Goal: Task Accomplishment & Management: Use online tool/utility

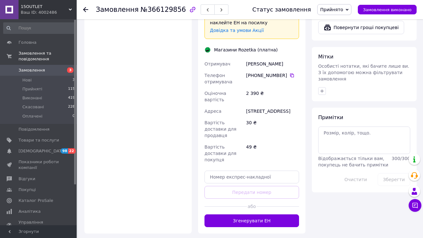
scroll to position [292, 0]
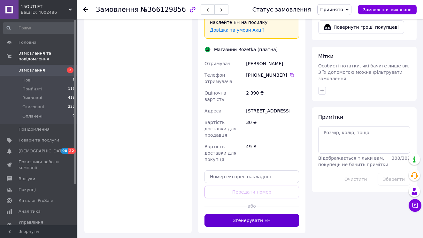
click at [264, 214] on button "Згенерувати ЕН" at bounding box center [251, 220] width 95 height 13
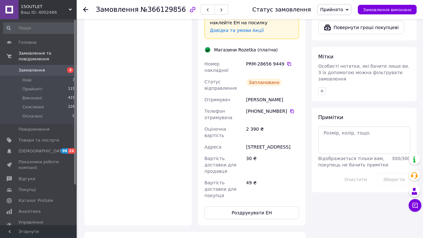
scroll to position [255, 0]
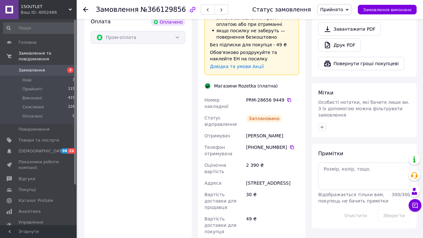
click at [38, 71] on span "Замовлення" at bounding box center [32, 70] width 27 height 6
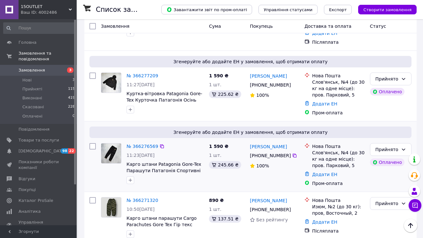
scroll to position [196, 0]
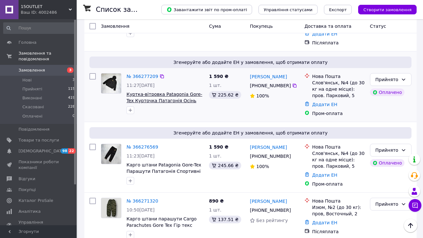
click at [182, 92] on span "Куртка-вітровка Patagonia Gore-Tex Курточка Патагонія Осінь Гор-Текс" at bounding box center [164, 101] width 76 height 18
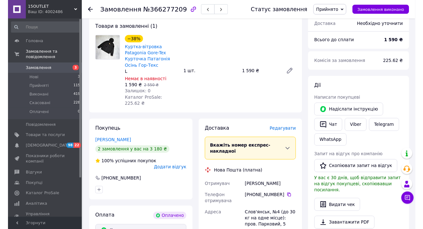
scroll to position [115, 0]
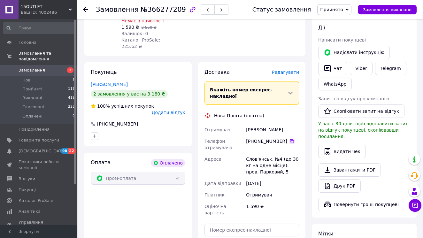
click at [294, 139] on icon at bounding box center [291, 141] width 5 height 5
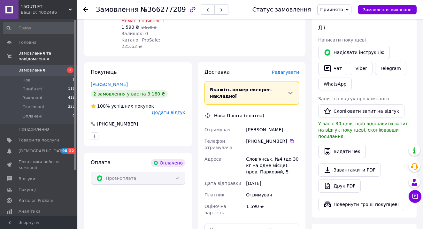
click at [253, 124] on div "Чухрій Артем" at bounding box center [273, 129] width 56 height 11
copy div "Чухрій"
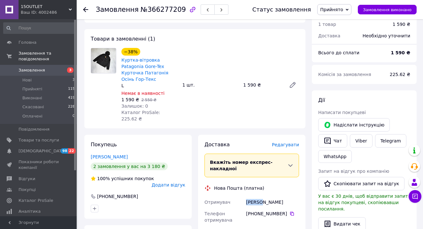
scroll to position [42, 0]
click at [267, 197] on div "Чухрій Артем" at bounding box center [273, 202] width 56 height 11
copy div "Артем"
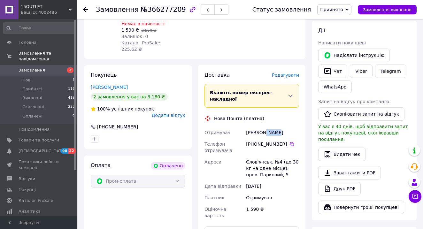
scroll to position [126, 0]
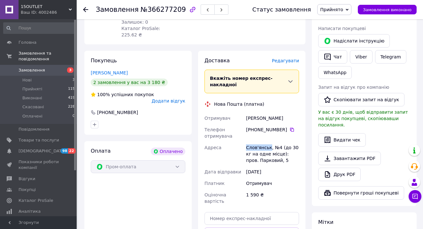
drag, startPoint x: 246, startPoint y: 139, endPoint x: 270, endPoint y: 140, distance: 23.6
click at [270, 142] on div "Слов'янськ, №4 (до 30 кг на одне місце): пров. Парковий, 5" at bounding box center [273, 154] width 56 height 24
copy div "Слов'янськ"
click at [256, 212] on input "text" at bounding box center [251, 218] width 95 height 13
paste input "20451269218981"
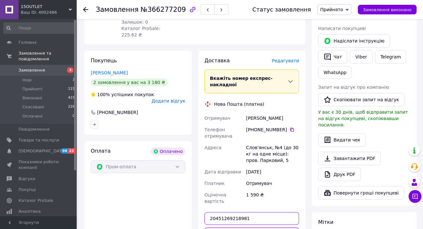
type input "20451269218981"
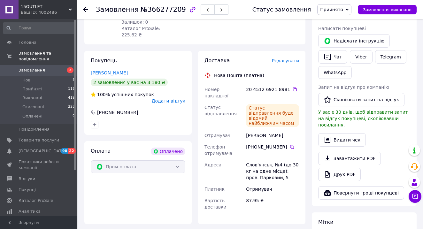
click at [52, 73] on link "Замовлення 3" at bounding box center [39, 70] width 79 height 11
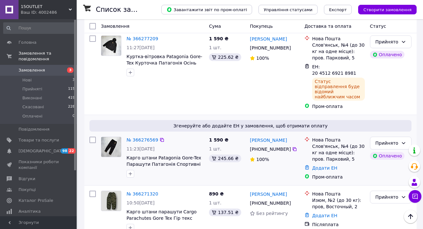
scroll to position [250, 0]
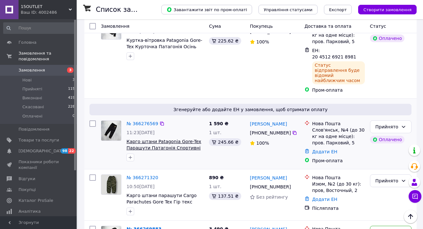
click at [167, 139] on span "Карго штани Patagonia Gore-Tex Парашути Патагонія Спортивні штани Чоловічі M-L" at bounding box center [163, 148] width 75 height 18
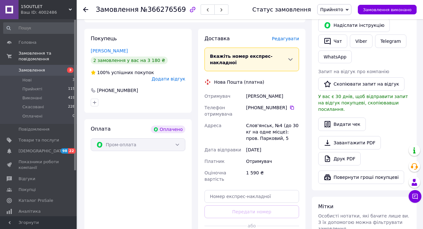
scroll to position [143, 0]
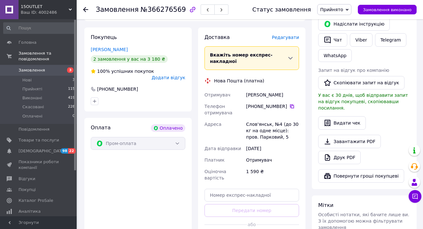
click at [290, 104] on icon at bounding box center [291, 106] width 5 height 5
click at [253, 89] on div "Чухрій Артем" at bounding box center [273, 94] width 56 height 11
copy div "Чухрій"
click at [255, 189] on input "text" at bounding box center [251, 195] width 95 height 13
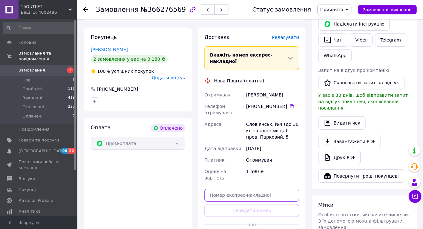
paste input "20451269219780"
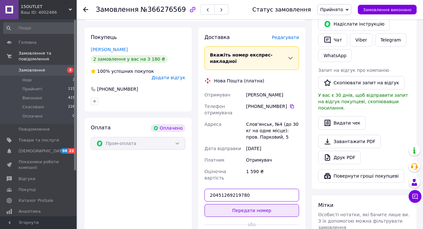
type input "20451269219780"
click at [270, 204] on button "Передати номер" at bounding box center [251, 210] width 95 height 13
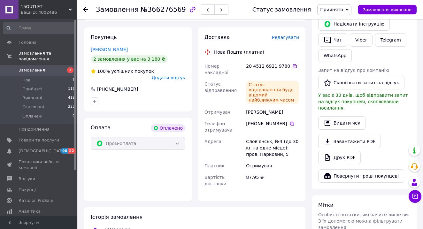
click at [32, 70] on span "Замовлення" at bounding box center [32, 70] width 27 height 6
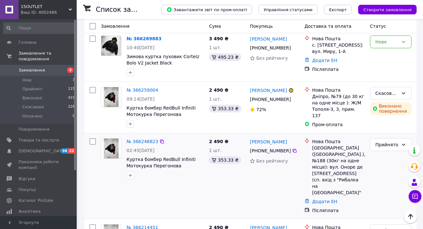
scroll to position [475, 0]
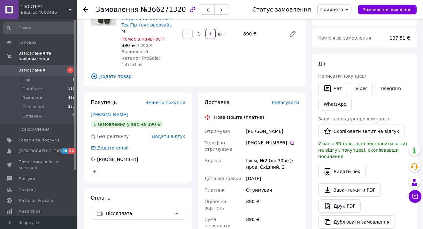
scroll to position [82, 0]
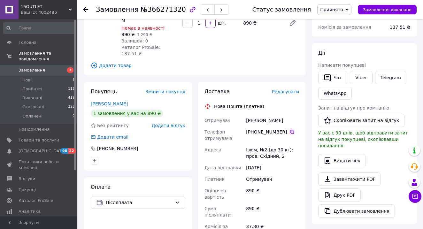
click at [290, 129] on icon at bounding box center [291, 131] width 5 height 5
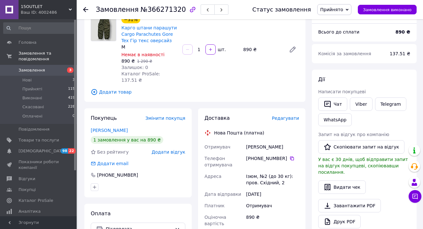
scroll to position [53, 0]
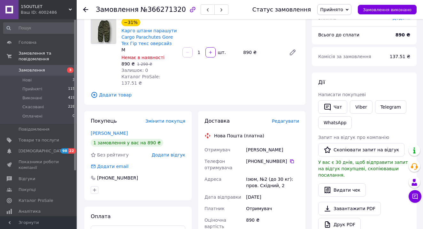
click at [250, 144] on div "Зарва Артем" at bounding box center [273, 149] width 56 height 11
copy div "Зарва"
click at [250, 173] on div "Ізюм, №2 (до 30 кг): пров. Східний, 2" at bounding box center [273, 182] width 56 height 18
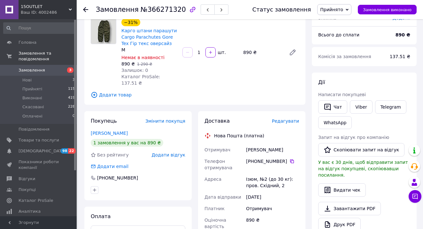
click at [250, 173] on div "Ізюм, №2 (до 30 кг): пров. Східний, 2" at bounding box center [273, 182] width 56 height 18
copy div "Ізюм"
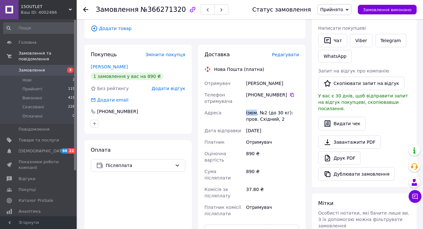
scroll to position [136, 0]
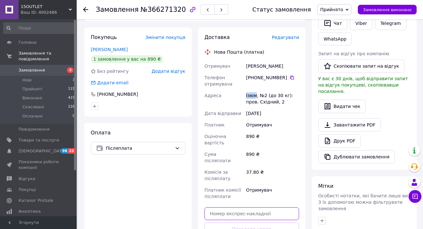
click at [267, 207] on input "text" at bounding box center [251, 213] width 95 height 13
paste input "20451269220493"
type input "20451269220493"
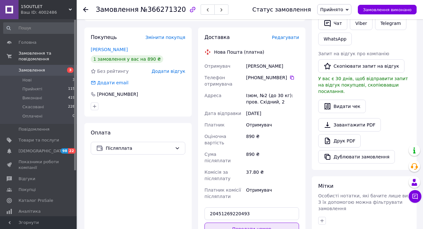
click at [269, 223] on button "Передати номер" at bounding box center [251, 229] width 95 height 13
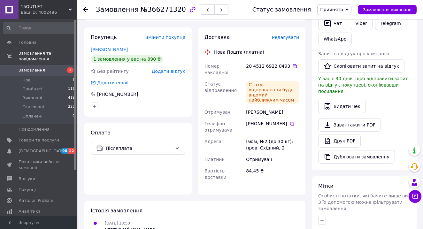
click at [34, 72] on span "Замовлення" at bounding box center [32, 70] width 27 height 6
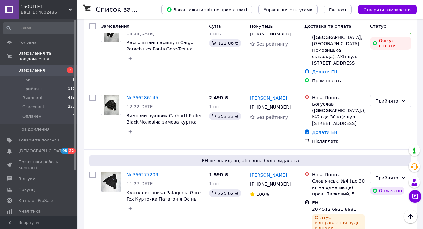
scroll to position [93, 0]
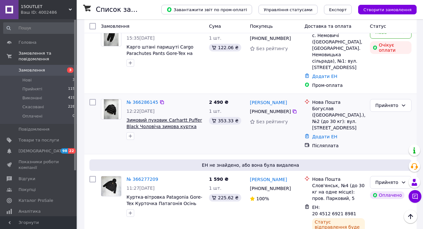
click at [154, 118] on span "Зимовий пуховик Carhartt Puffer Black Чоловіча зимова куртка Кархарт Чорна" at bounding box center [163, 127] width 75 height 18
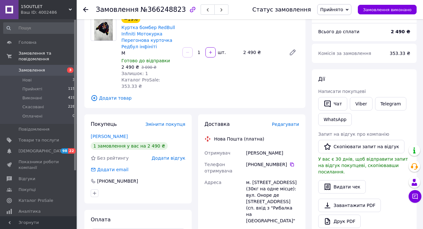
scroll to position [58, 0]
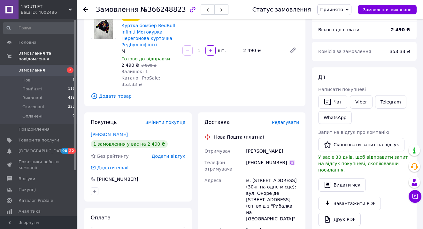
click at [290, 161] on icon at bounding box center [292, 163] width 4 height 4
click at [254, 145] on div "[PERSON_NAME]" at bounding box center [273, 150] width 56 height 11
copy div "[PERSON_NAME]"
click at [275, 145] on div "[PERSON_NAME]" at bounding box center [273, 150] width 56 height 11
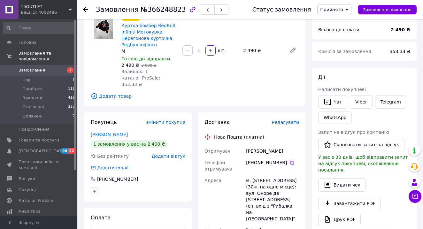
click at [275, 145] on div "[PERSON_NAME]" at bounding box center [273, 150] width 56 height 11
click at [275, 145] on div "Насонов Денис" at bounding box center [273, 150] width 56 height 11
copy div "Насонов Денис"
click at [275, 145] on div "Насонов Денис" at bounding box center [273, 150] width 56 height 11
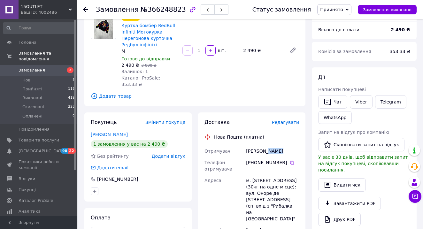
click at [257, 175] on div "м. Київ (Київська обл.), №188 (30кг на одне місце): вул. Оноре де Бальзака, 55Б…" at bounding box center [273, 200] width 56 height 50
copy div "Київ"
click at [372, 0] on div "Статус замовлення Прийнято Виконано Скасовано Оплачено Замовлення виконано" at bounding box center [327, 9] width 177 height 19
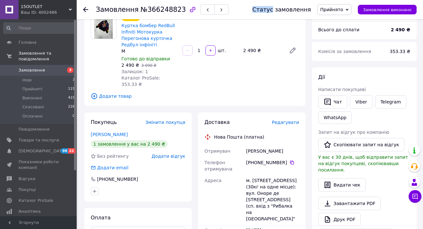
click at [256, 181] on div "м. Київ (Київська обл.), №188 (30кг на одне місце): вул. Оноре де Бальзака, 55Б…" at bounding box center [273, 200] width 56 height 50
copy div "188"
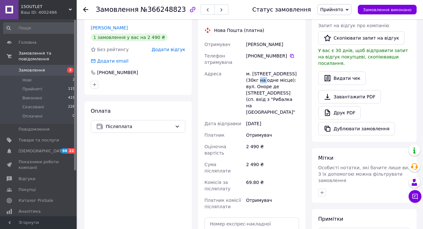
scroll to position [165, 0]
click at [270, 217] on input "text" at bounding box center [251, 223] width 95 height 13
paste input "20451269221162"
type input "20451269221162"
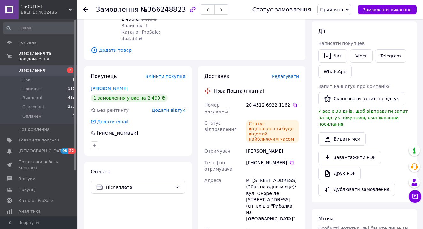
scroll to position [103, 0]
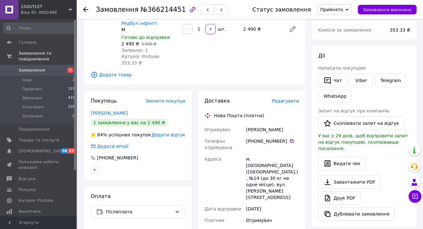
scroll to position [81, 0]
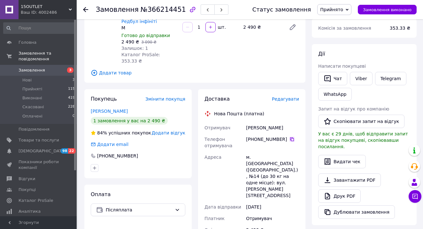
click at [292, 137] on icon at bounding box center [292, 139] width 4 height 4
click at [252, 122] on div "[PERSON_NAME]" at bounding box center [273, 127] width 56 height 11
copy div "Книш"
click at [267, 122] on div "[PERSON_NAME]" at bounding box center [273, 127] width 56 height 11
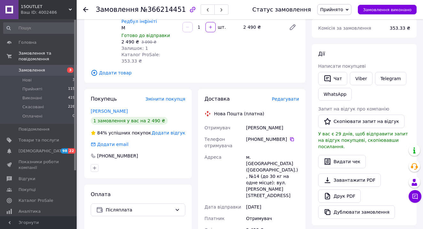
click at [267, 122] on div "[PERSON_NAME]" at bounding box center [273, 127] width 56 height 11
copy div "Ксенія"
click at [264, 151] on div "м. [GEOGRAPHIC_DATA] ([GEOGRAPHIC_DATA].), №14 (до 30 кг на одне місце): вул. […" at bounding box center [273, 176] width 56 height 50
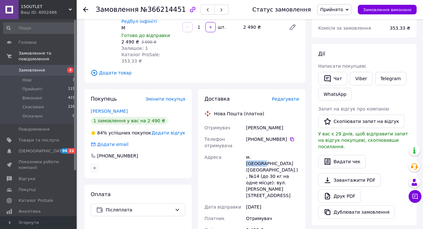
copy div "[GEOGRAPHIC_DATA]"
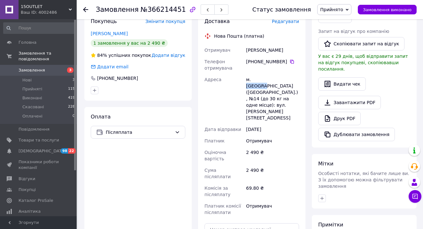
scroll to position [168, 0]
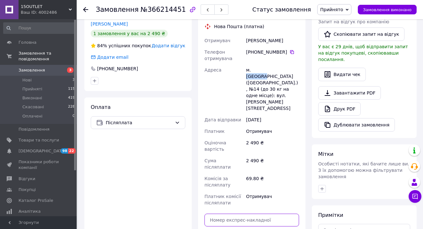
click at [247, 214] on input "text" at bounding box center [251, 220] width 95 height 13
paste input "20451269222324"
type input "20451269222324"
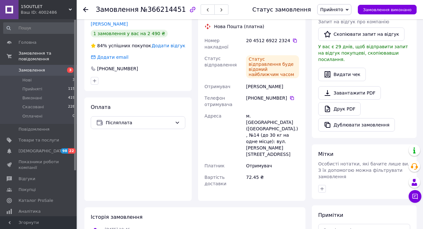
scroll to position [12, 0]
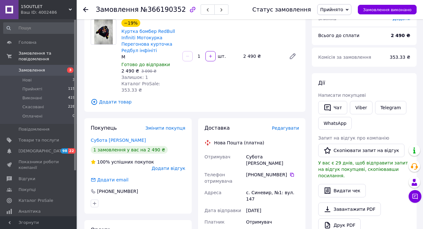
scroll to position [57, 0]
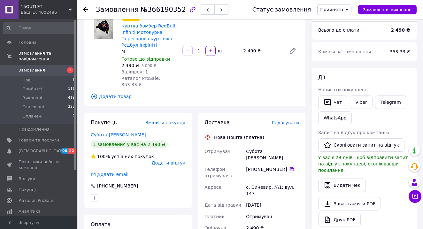
click at [291, 167] on icon at bounding box center [292, 169] width 4 height 4
click at [258, 146] on div "Субота Іван" at bounding box center [273, 155] width 56 height 18
copy div "Субота"
click at [267, 146] on div "Субота Іван" at bounding box center [273, 155] width 56 height 18
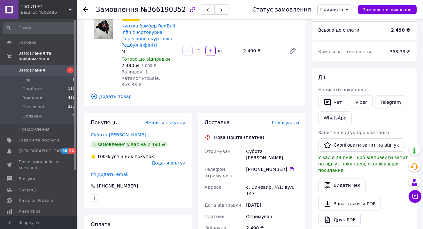
click at [267, 146] on div "Субота Іван" at bounding box center [273, 155] width 56 height 18
copy div "Іван"
click at [255, 181] on div "с. Синевир, №1: вул. 147" at bounding box center [273, 190] width 56 height 18
copy div "Синевир"
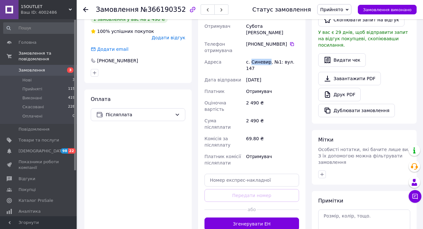
scroll to position [184, 0]
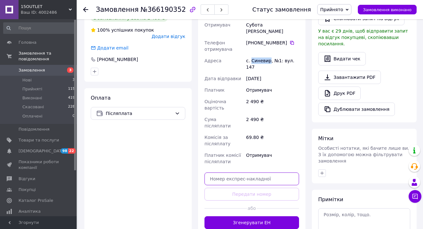
click at [272, 172] on input "text" at bounding box center [251, 178] width 95 height 13
paste input "20451269221816"
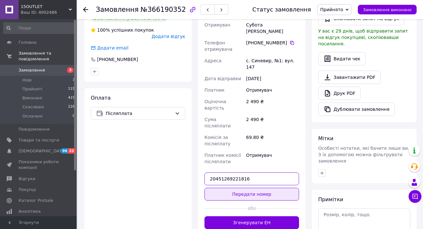
type input "20451269221816"
click at [271, 188] on button "Передати номер" at bounding box center [251, 194] width 95 height 13
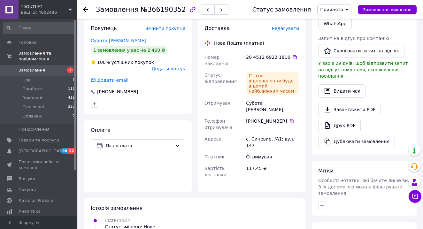
scroll to position [151, 0]
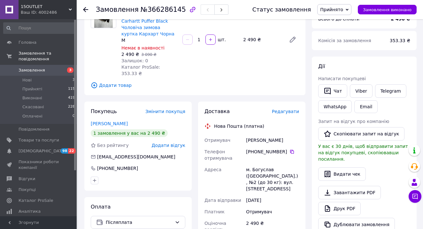
scroll to position [82, 0]
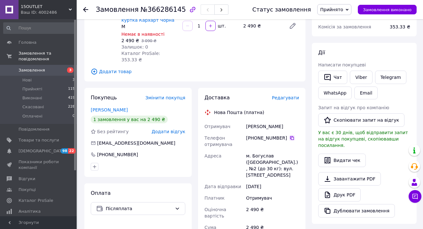
click at [290, 136] on icon at bounding box center [292, 138] width 4 height 4
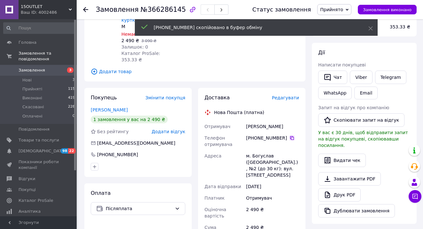
click at [290, 136] on icon at bounding box center [292, 138] width 4 height 4
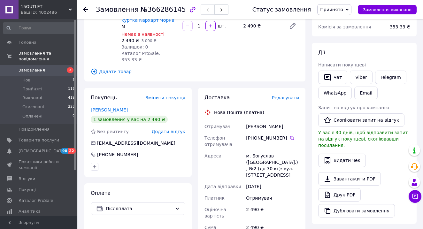
click at [254, 121] on div "[PERSON_NAME]" at bounding box center [273, 126] width 56 height 11
copy div "[PERSON_NAME]"
click at [263, 150] on div "м. Богуслав ([GEOGRAPHIC_DATA].), №2 (до 30 кг): вул. [STREET_ADDRESS]" at bounding box center [273, 165] width 56 height 31
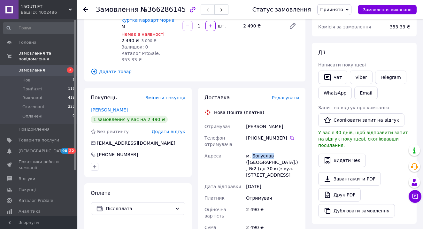
copy div "[PERSON_NAME]"
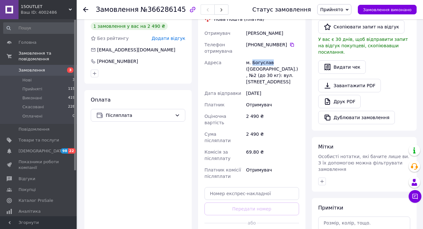
scroll to position [180, 0]
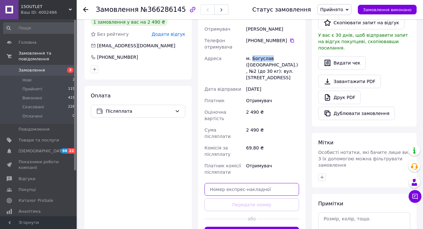
click at [271, 183] on input "text" at bounding box center [251, 189] width 95 height 13
paste input "20451269226240"
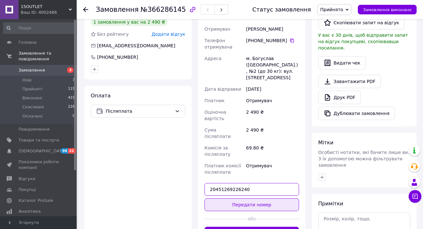
type input "20451269226240"
click at [268, 198] on button "Передати номер" at bounding box center [251, 204] width 95 height 13
